Goal: Browse casually

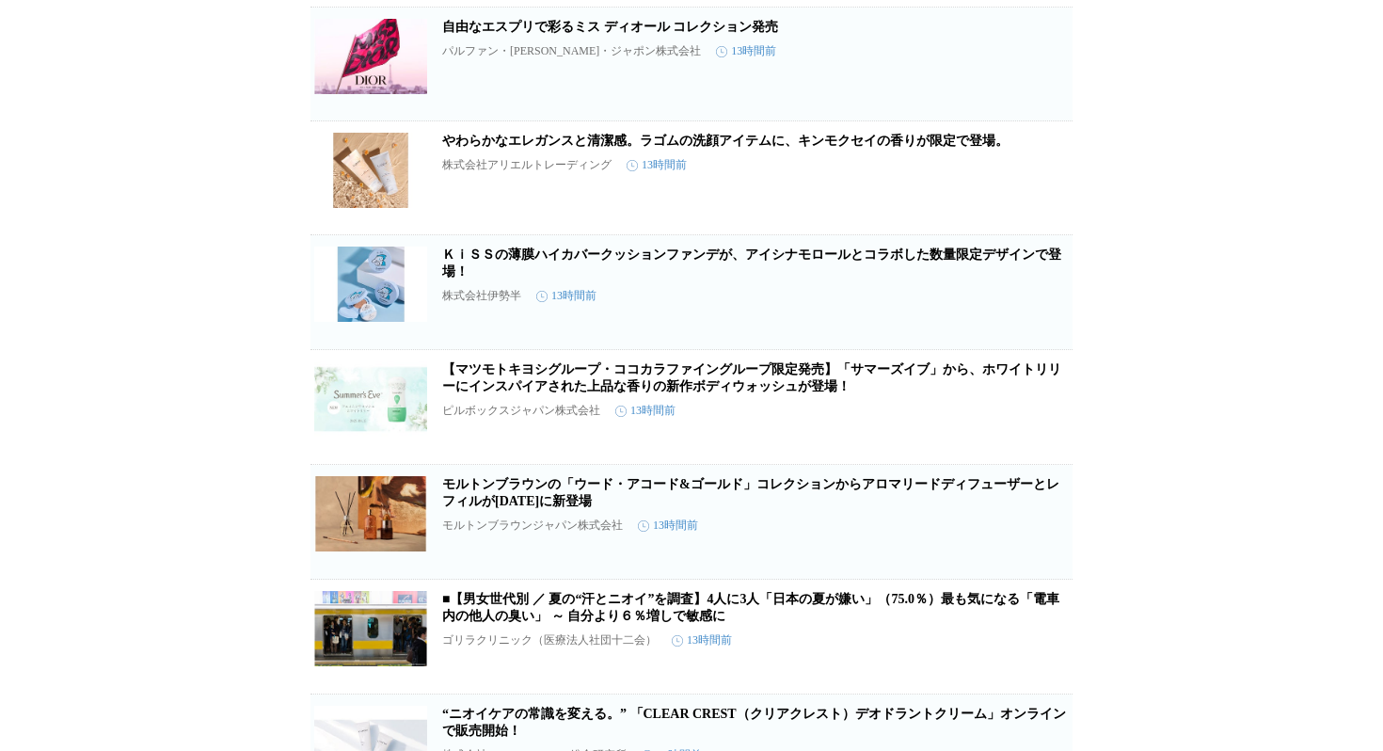
scroll to position [983, 0]
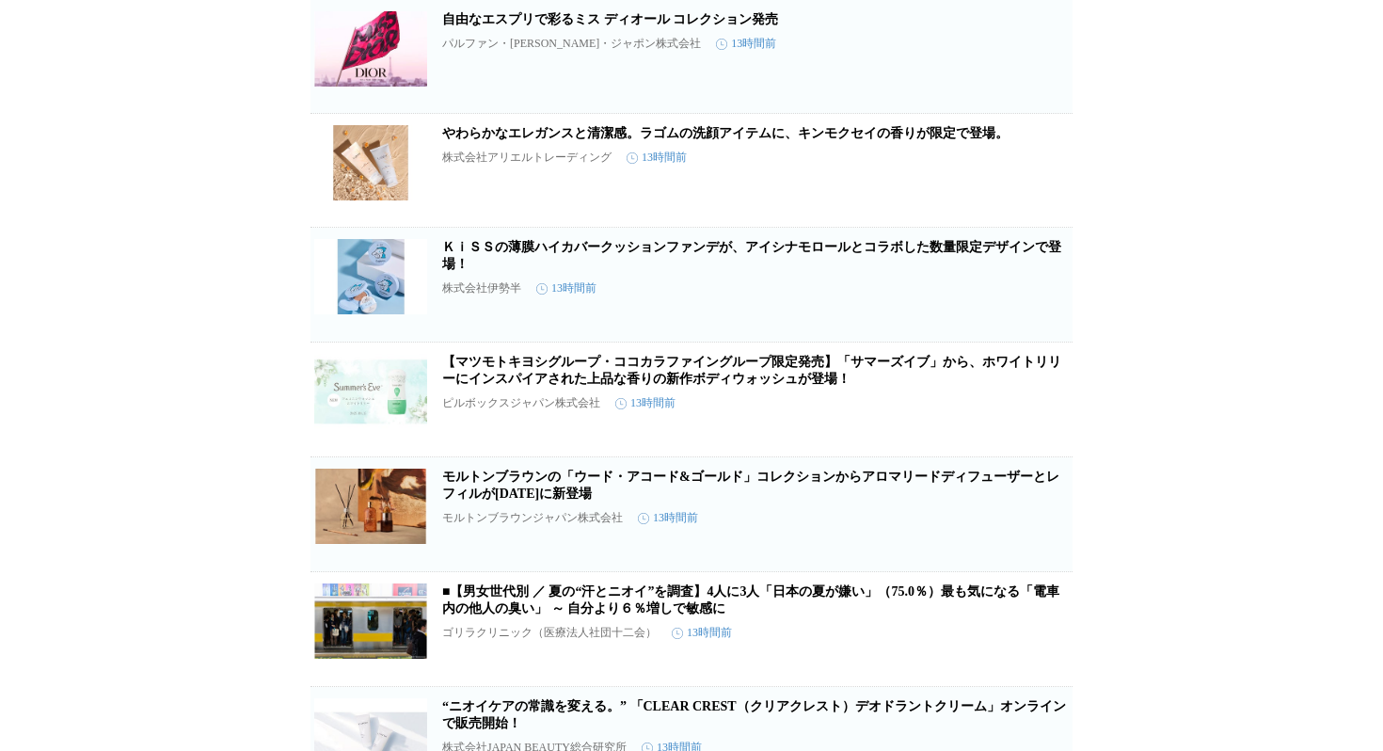
click at [729, 140] on link "やわらかなエレガンスと清潔感。ラゴムの洗顔アイテムに、キンモクセイの香りが限定で登場。" at bounding box center [725, 133] width 566 height 14
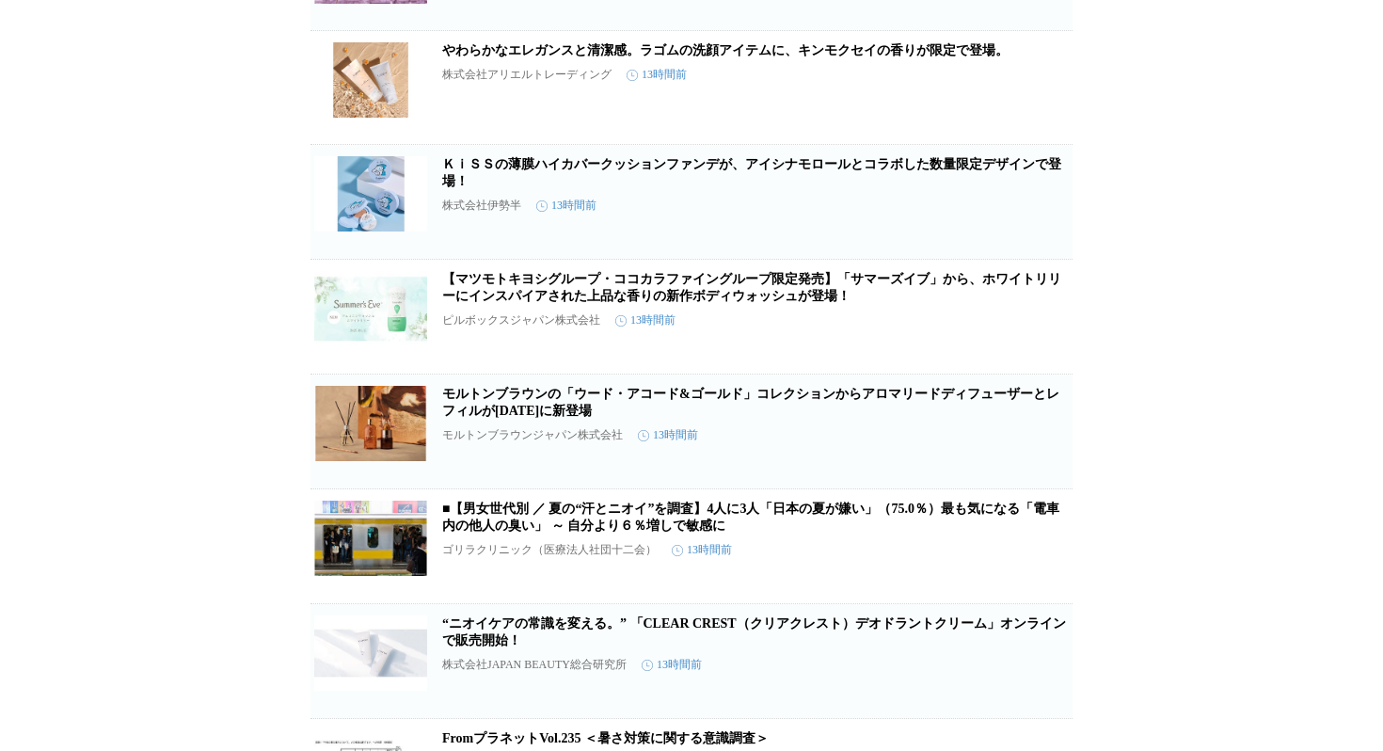
scroll to position [1074, 0]
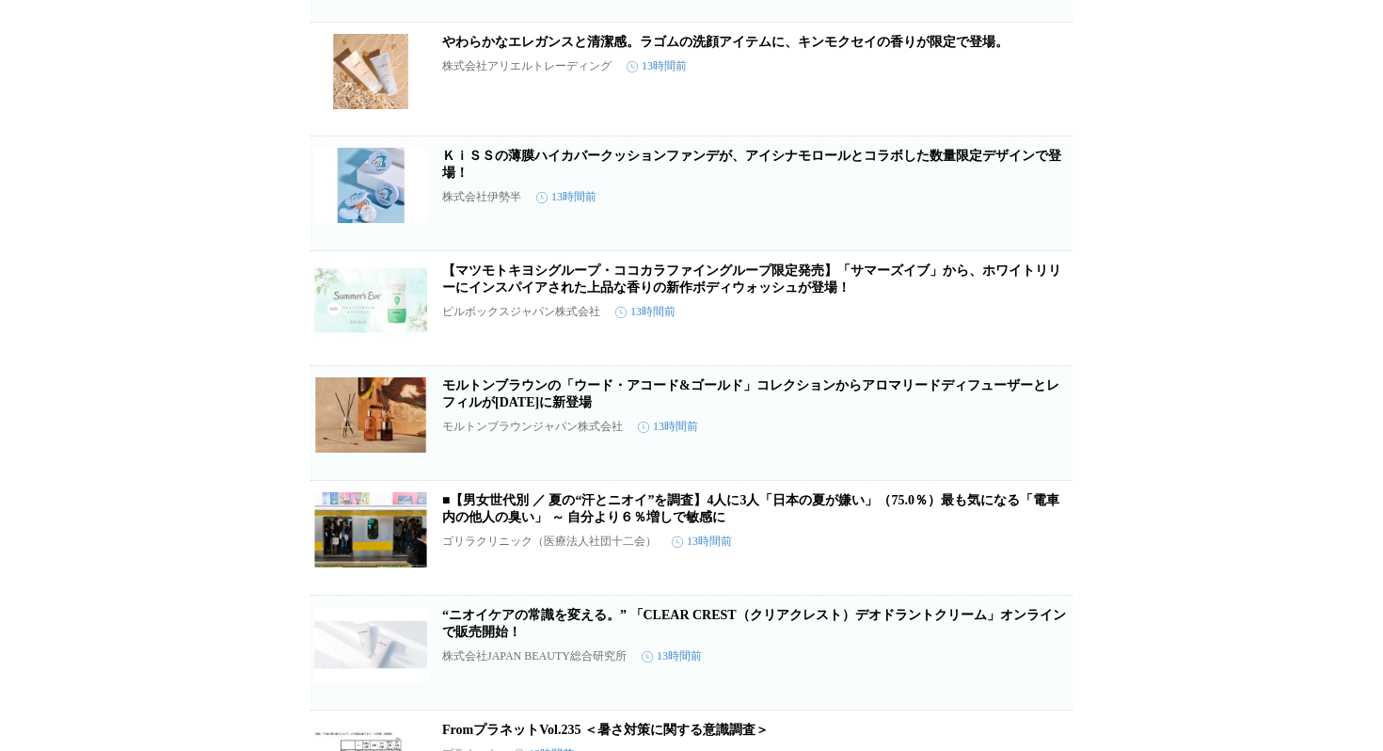
click at [743, 182] on h2 "ＫｉＳＳの薄膜ハイカバークッションファンデが、アイシナモロールとコラボした数量限定デザインで登場！" at bounding box center [755, 165] width 626 height 34
click at [743, 180] on link "ＫｉＳＳの薄膜ハイカバークッションファンデが、アイシナモロールとコラボした数量限定デザインで登場！" at bounding box center [751, 164] width 619 height 31
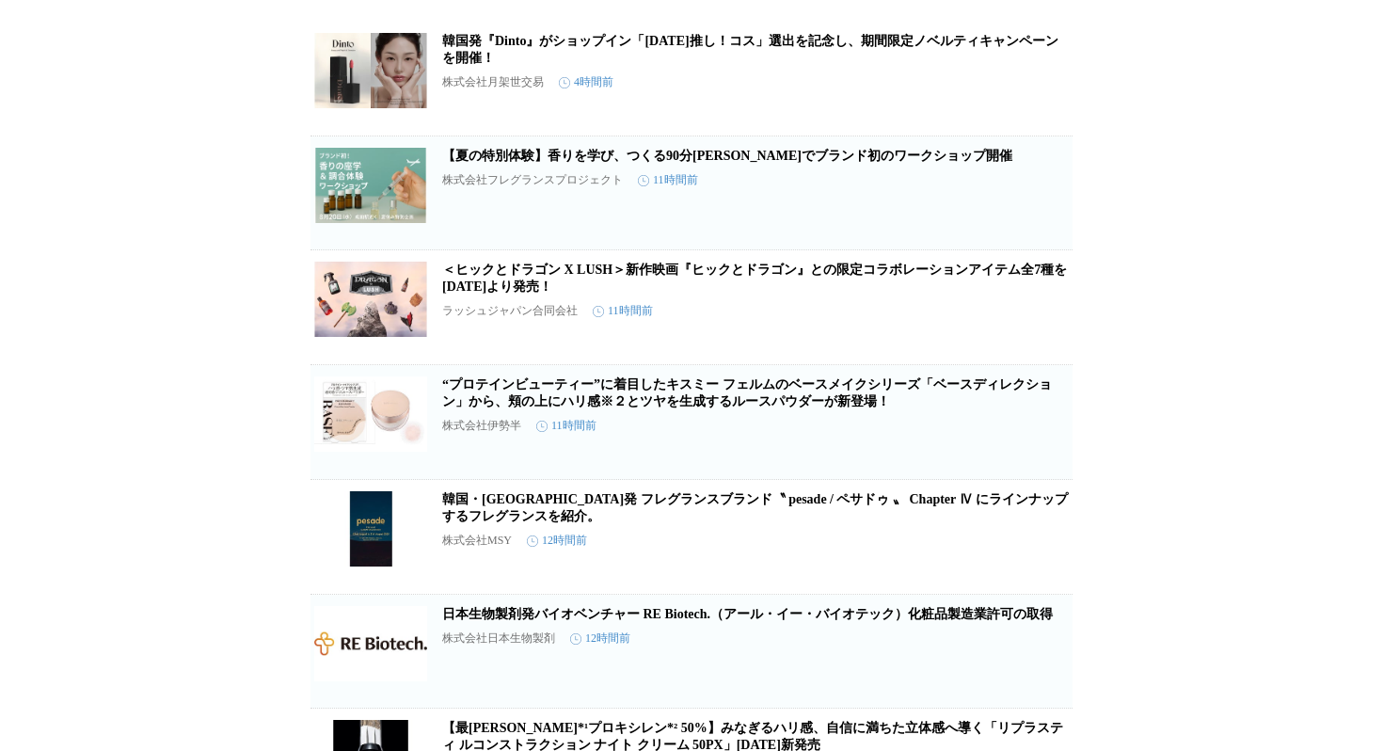
scroll to position [94, 0]
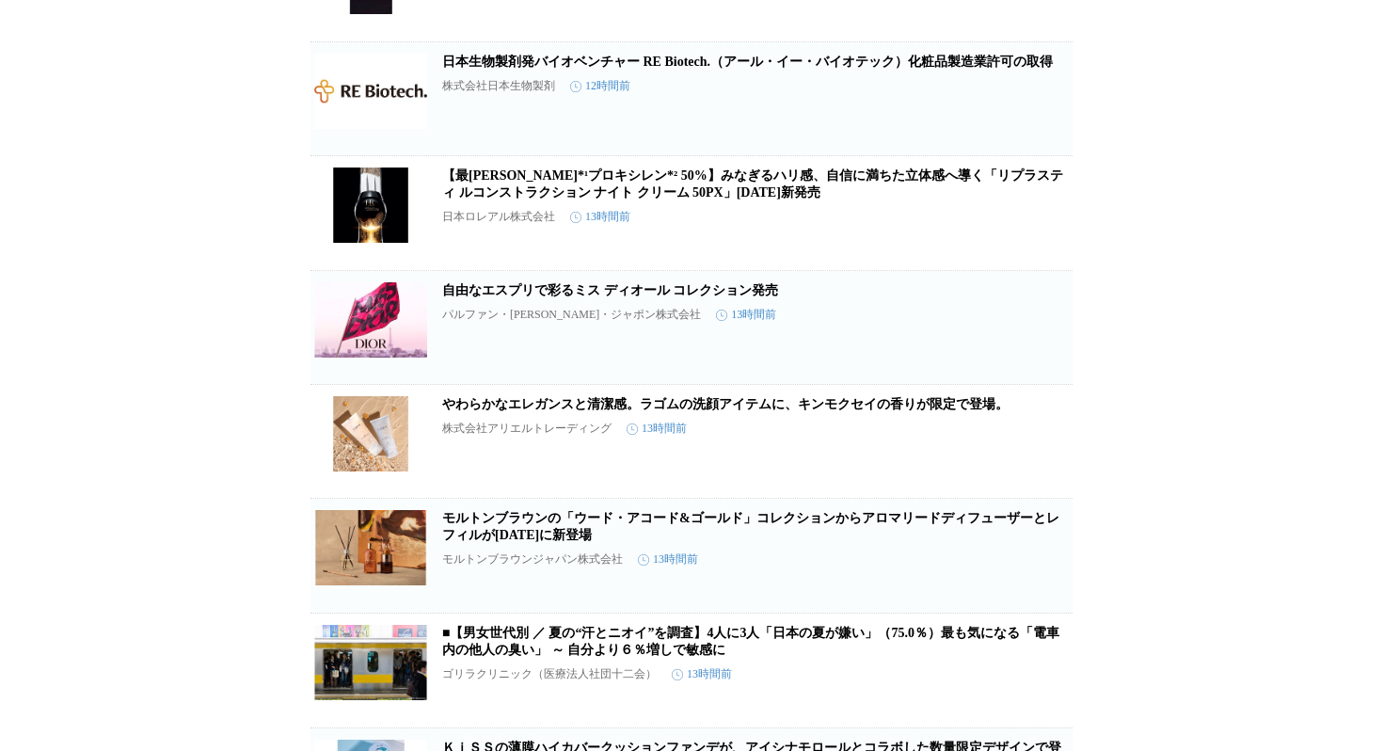
scroll to position [740, 0]
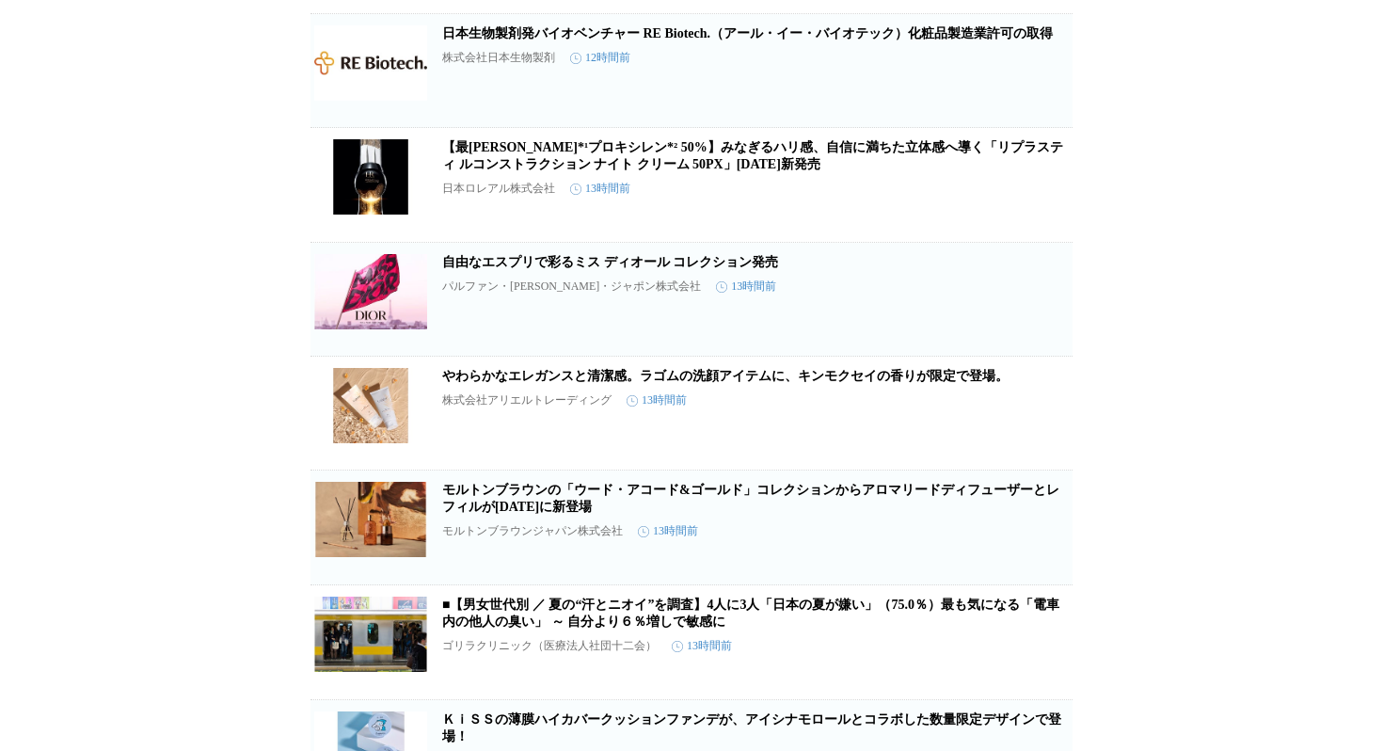
click at [666, 269] on link "自由なエスプリで彩るミス ディオール コレクション発売" at bounding box center [610, 262] width 336 height 14
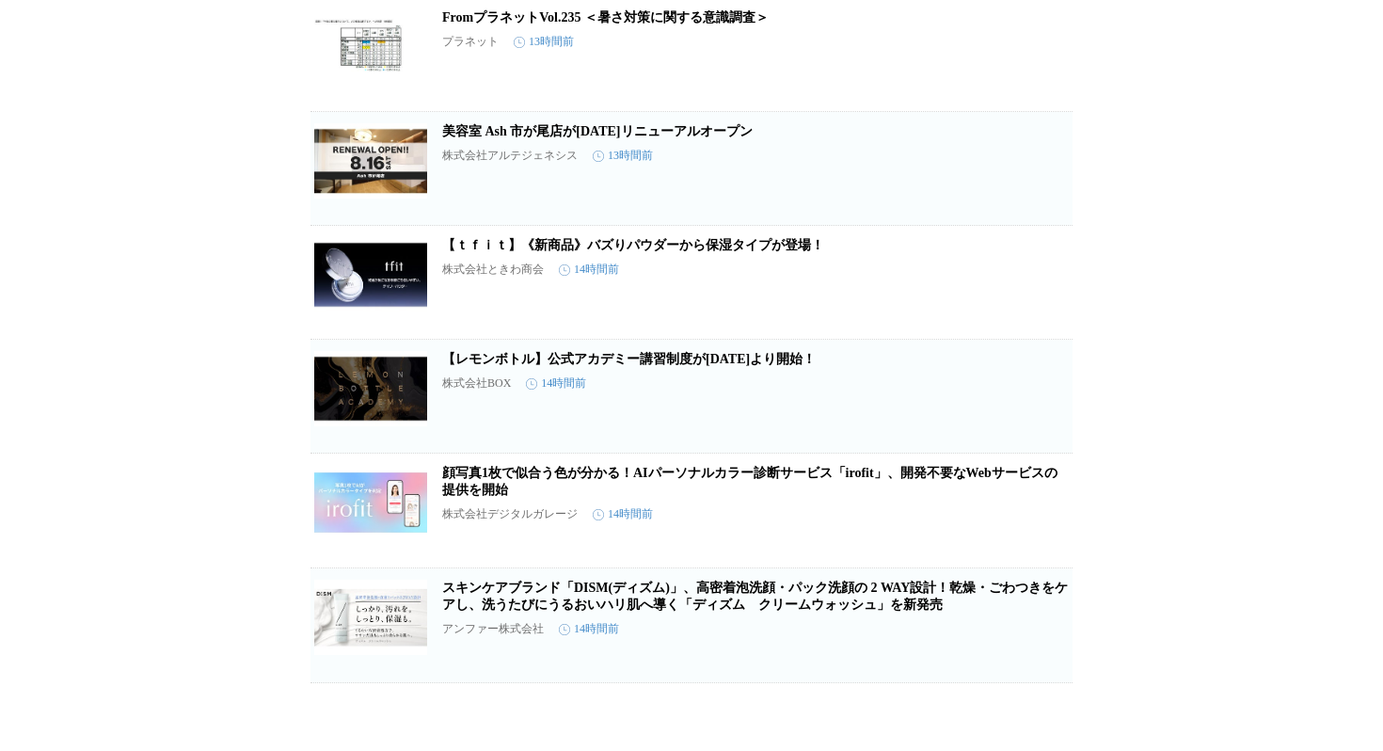
scroll to position [1808, 0]
click at [715, 252] on link "【ｔｆｉｔ】《新商品》バズりパウダーから保湿タイプが登場！" at bounding box center [633, 245] width 382 height 14
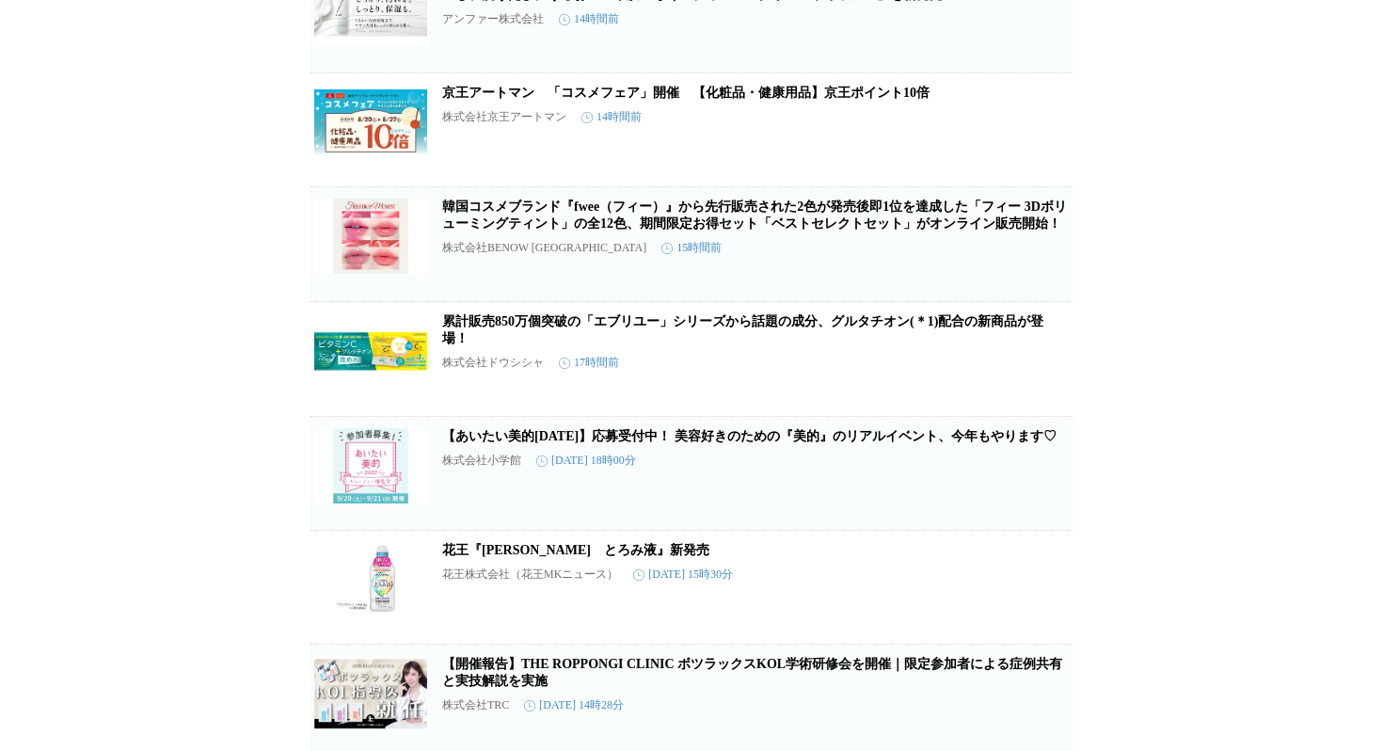
scroll to position [2401, 0]
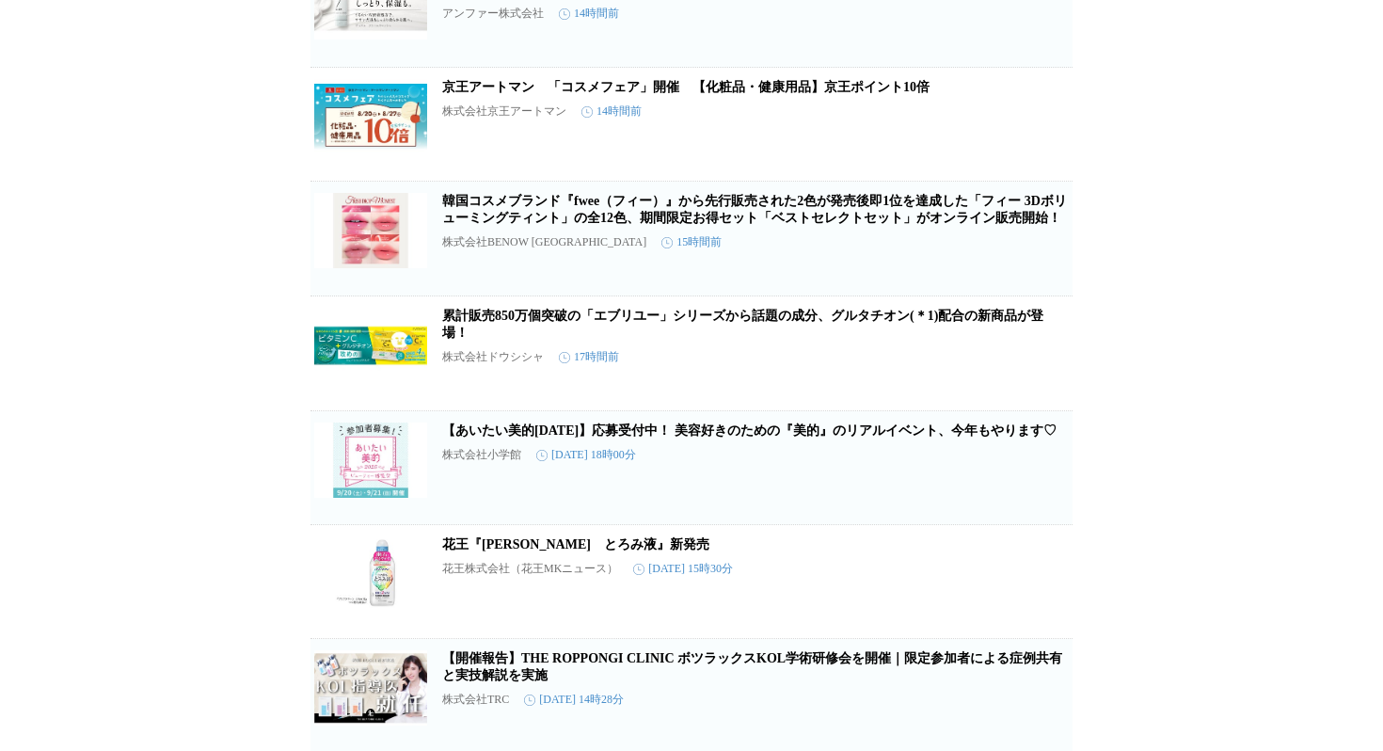
click at [696, 225] on link "韓国コスメブランド『fwee（フィー）』から先行販売された2色が発売後即1位を達成した「フィー 3Dボリューミングティント」の全12色、期間限定お得セット「ベ…" at bounding box center [754, 209] width 625 height 31
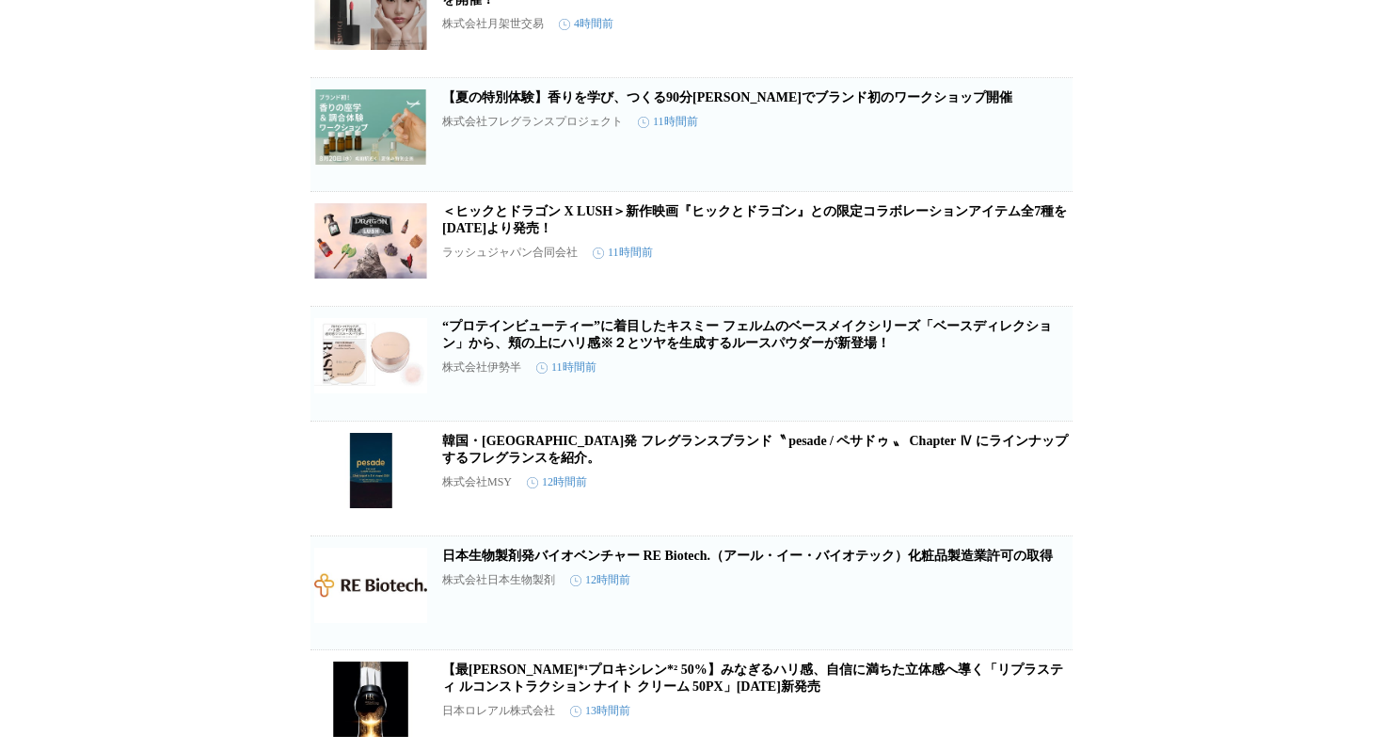
scroll to position [0, 0]
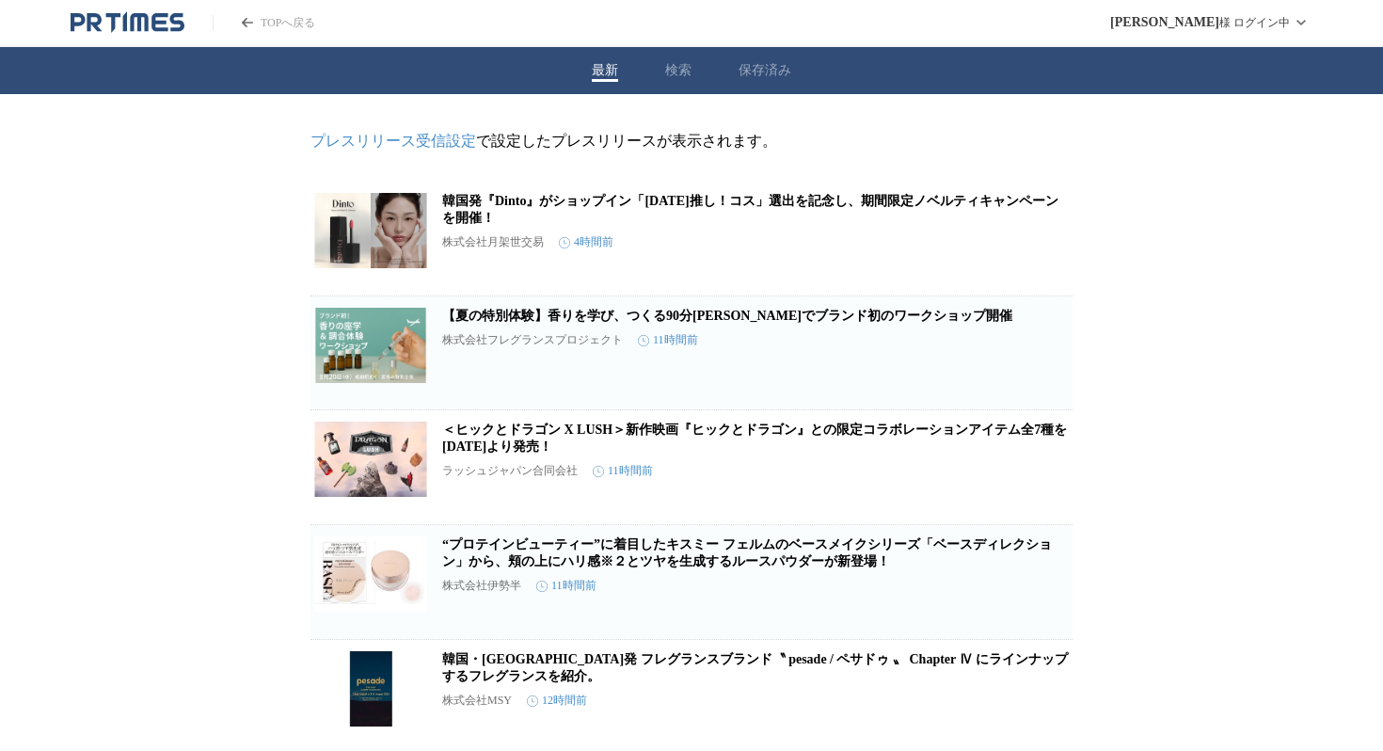
click at [283, 18] on link "TOPへ戻る" at bounding box center [264, 23] width 103 height 16
